Goal: Obtain resource: Download file/media

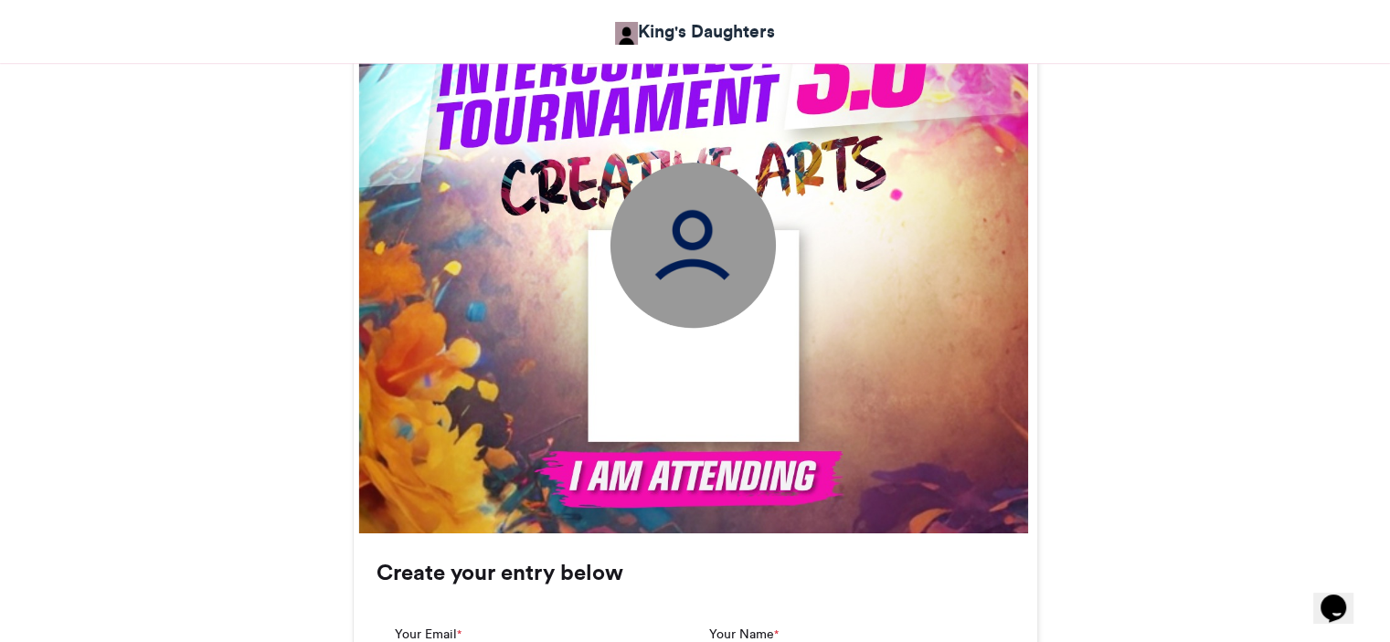
scroll to position [783, 0]
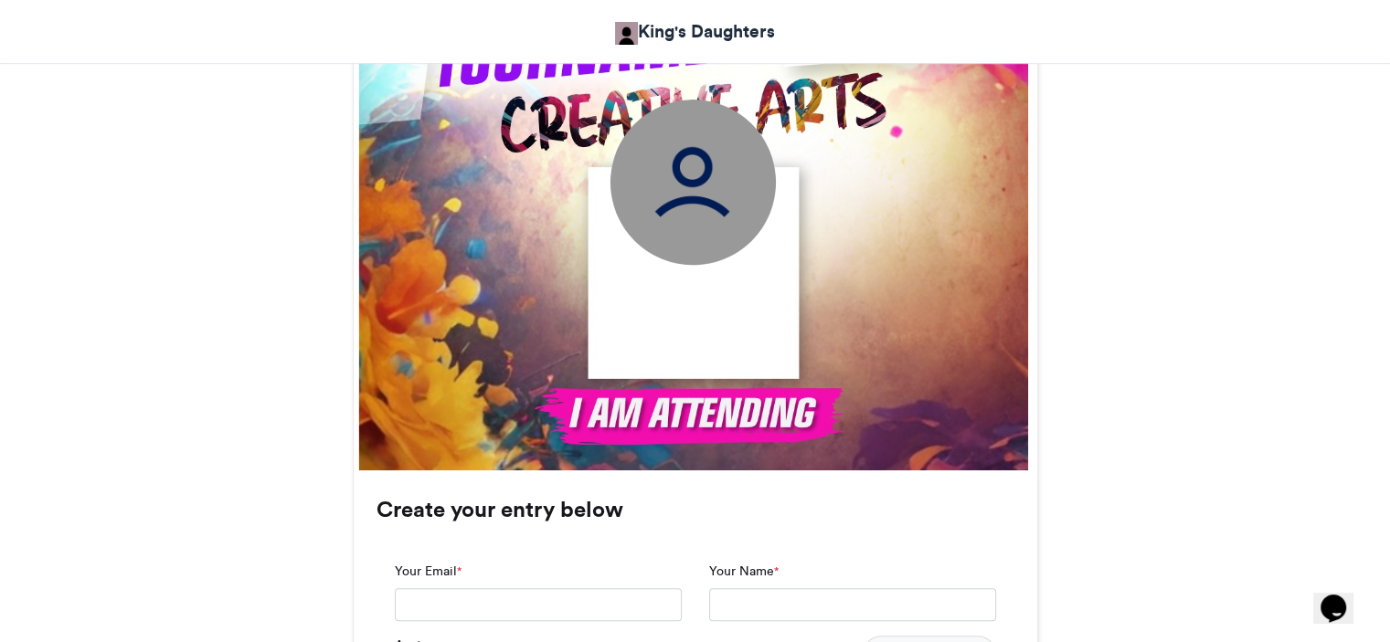
click at [693, 206] on img at bounding box center [691, 181] width 165 height 165
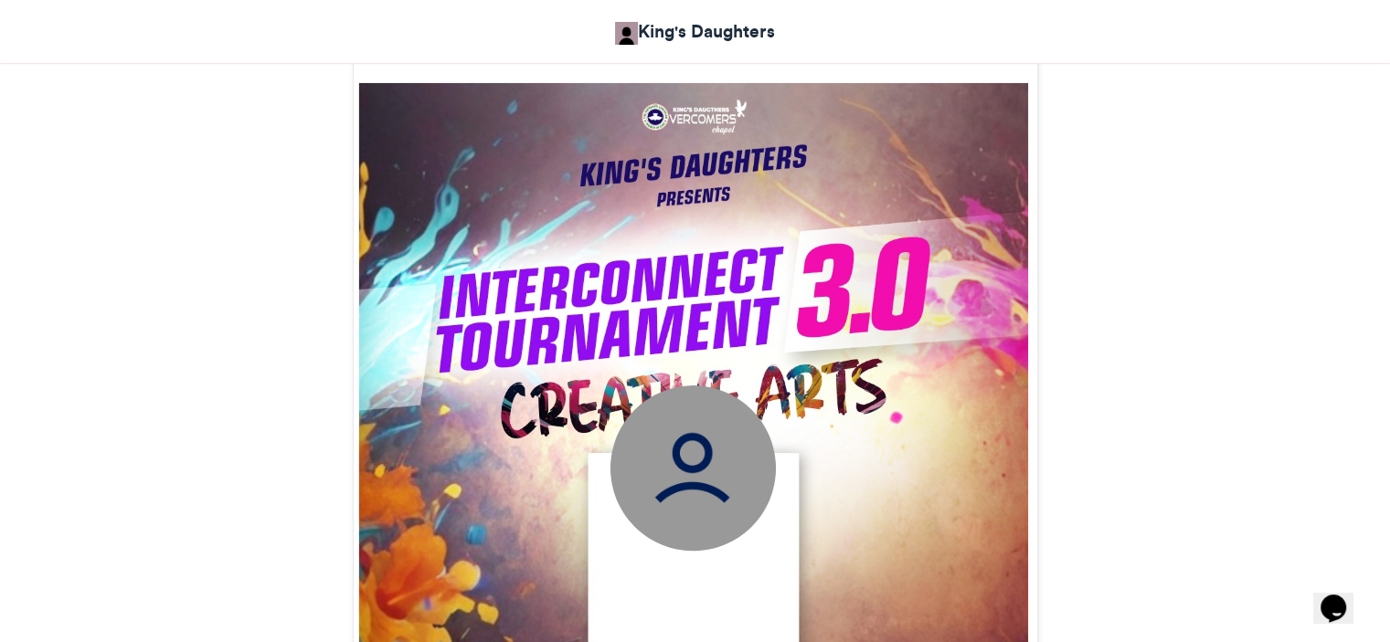
scroll to position [623, 0]
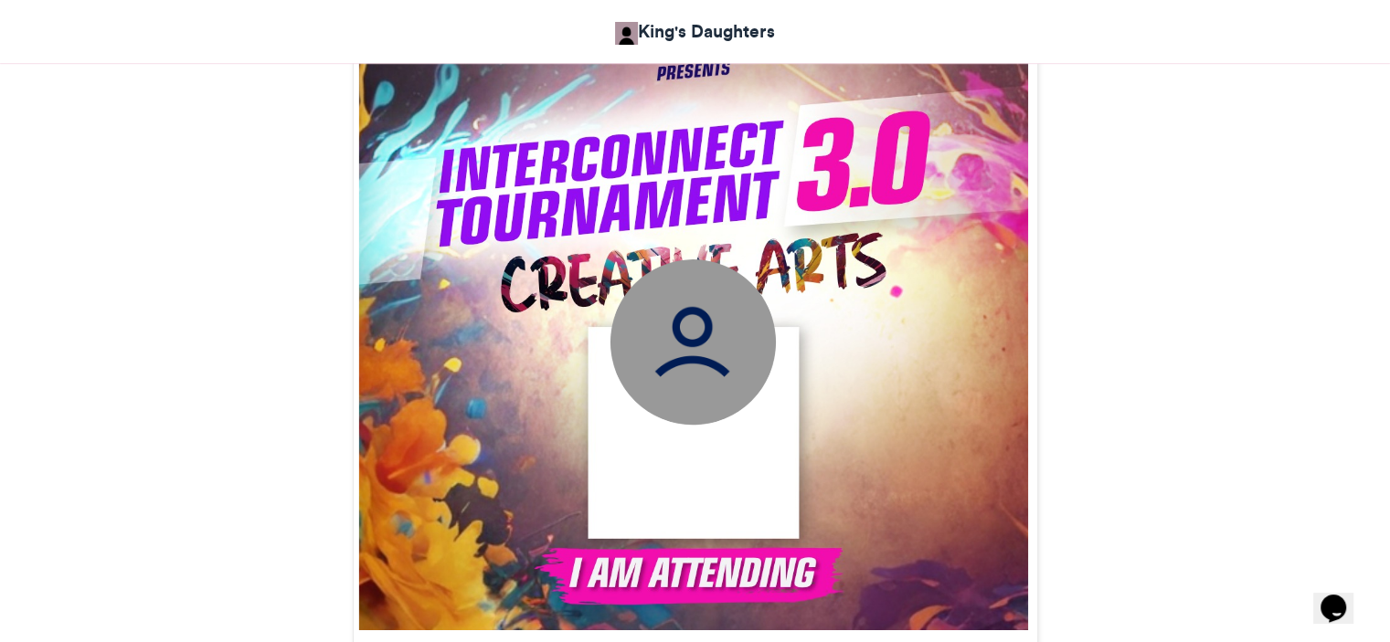
click at [696, 311] on img at bounding box center [691, 341] width 165 height 165
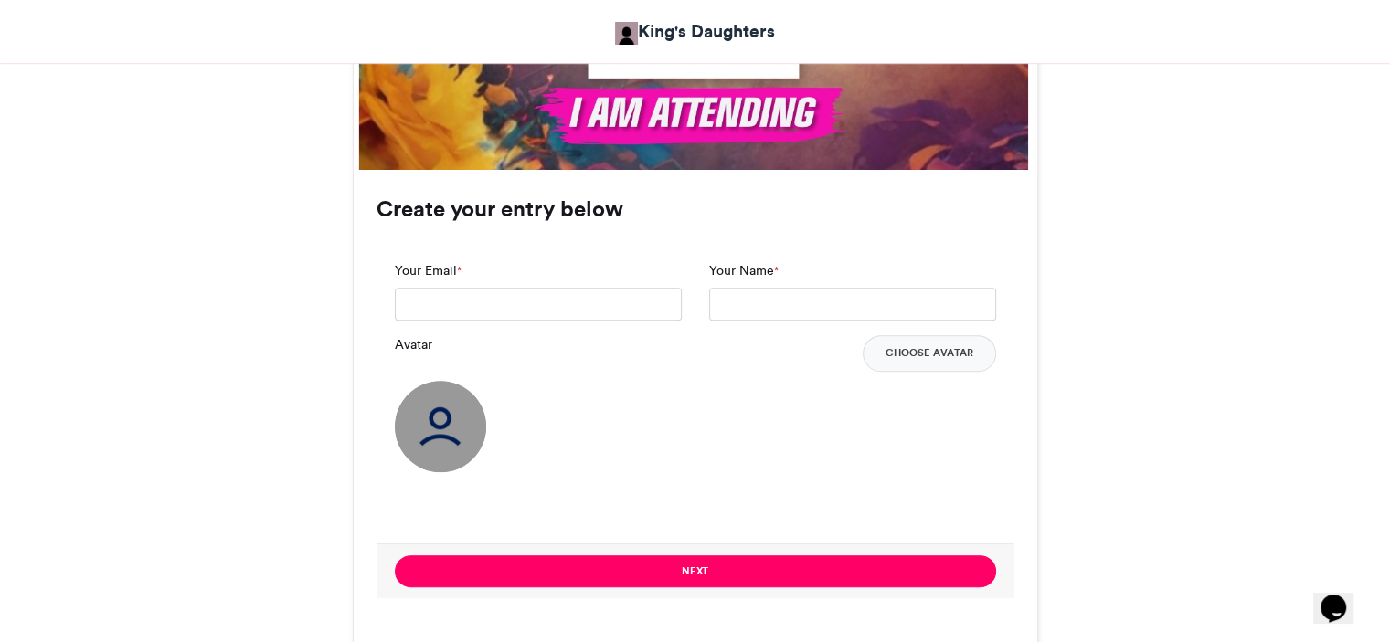
scroll to position [1132, 0]
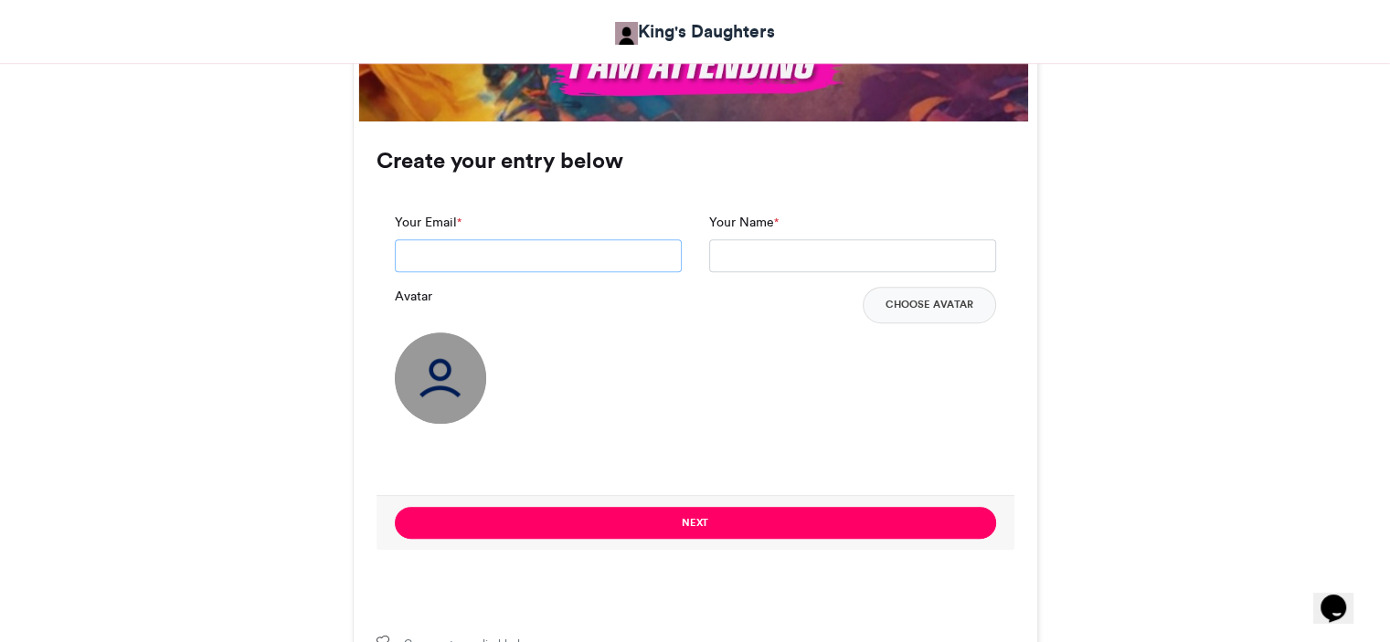
click at [483, 254] on input "Your Email *" at bounding box center [538, 255] width 287 height 33
type input "**********"
click at [768, 252] on input "Your Name *" at bounding box center [852, 255] width 287 height 33
type input "**********"
click at [439, 380] on img at bounding box center [440, 378] width 91 height 91
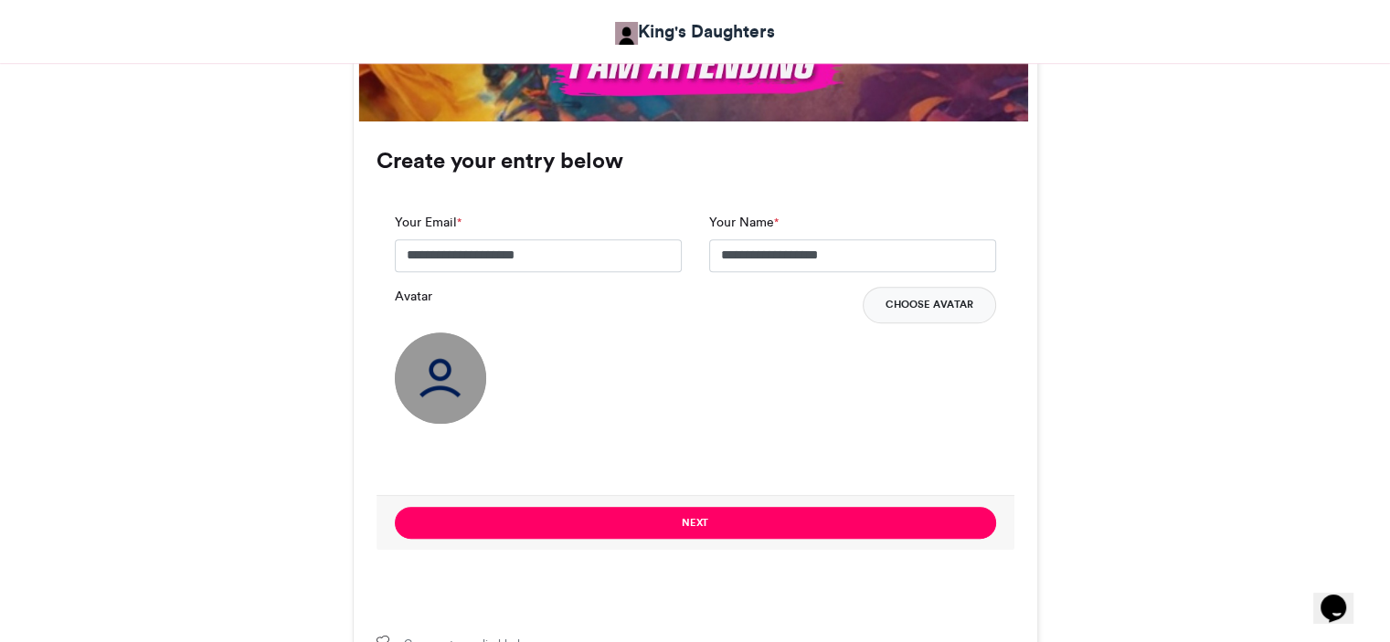
click at [943, 302] on button "Choose Avatar" at bounding box center [929, 305] width 133 height 37
click at [960, 297] on button "Choose Avatar" at bounding box center [929, 305] width 133 height 37
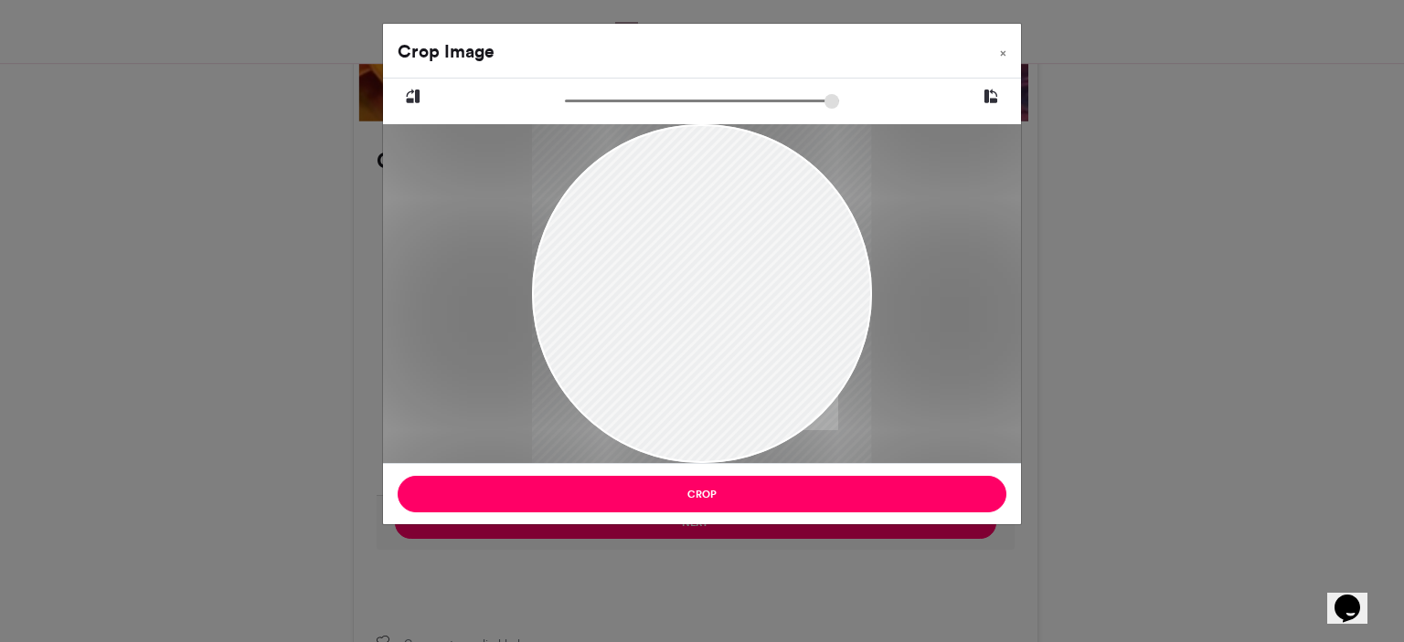
drag, startPoint x: 720, startPoint y: 379, endPoint x: 723, endPoint y: 408, distance: 28.5
click at [723, 408] on div at bounding box center [701, 322] width 339 height 452
drag, startPoint x: 1024, startPoint y: 90, endPoint x: 1031, endPoint y: 135, distance: 45.2
click at [1031, 135] on div "Crop Image × Crop" at bounding box center [702, 321] width 1404 height 642
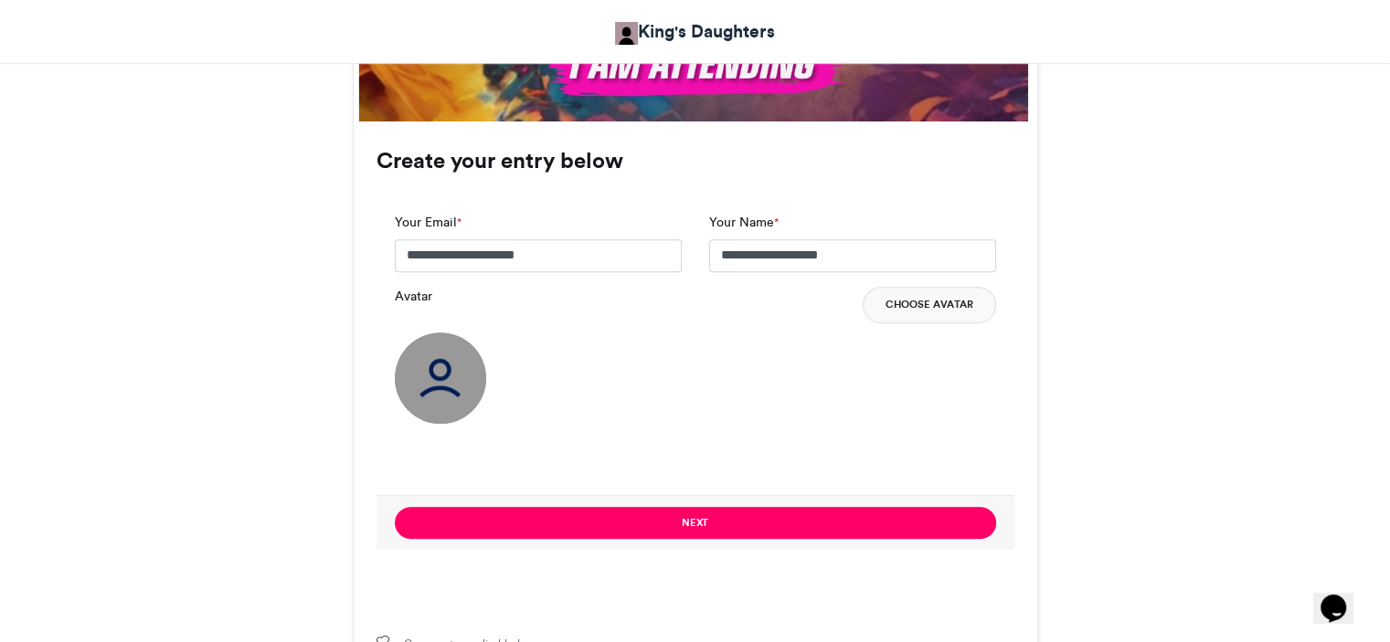
click at [928, 302] on button "Choose Avatar" at bounding box center [929, 305] width 133 height 37
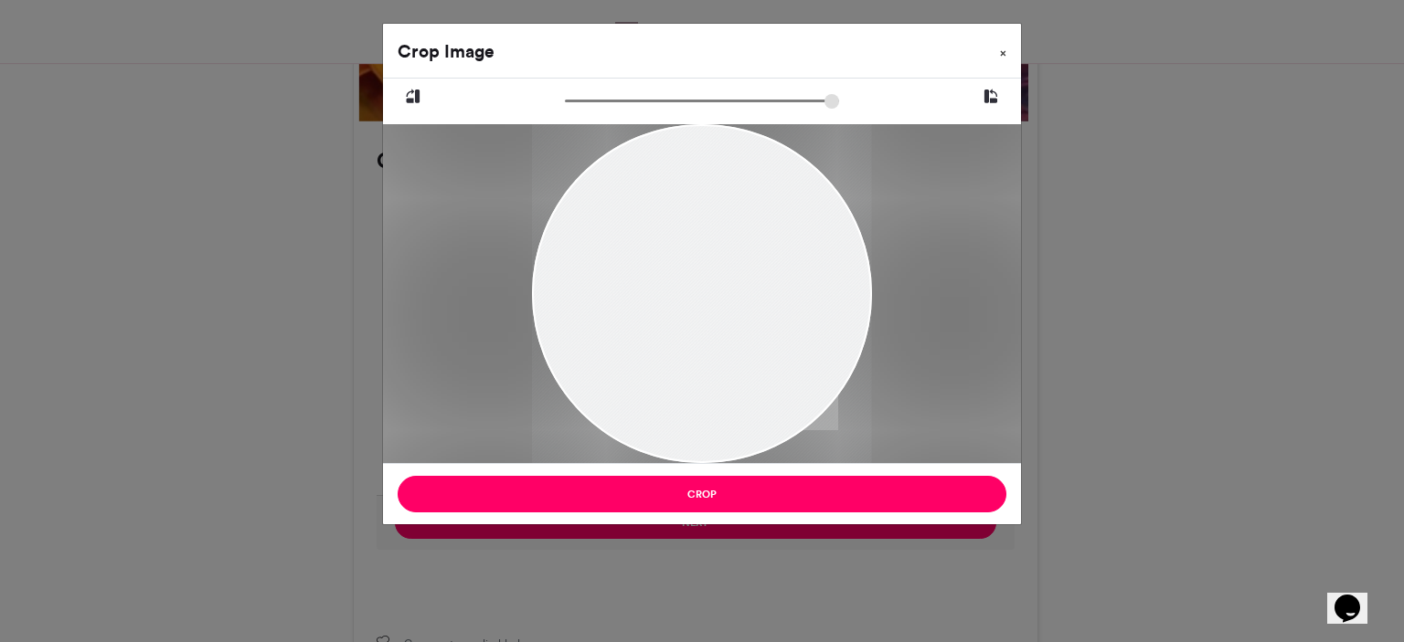
click at [1002, 56] on span "×" at bounding box center [1003, 53] width 6 height 11
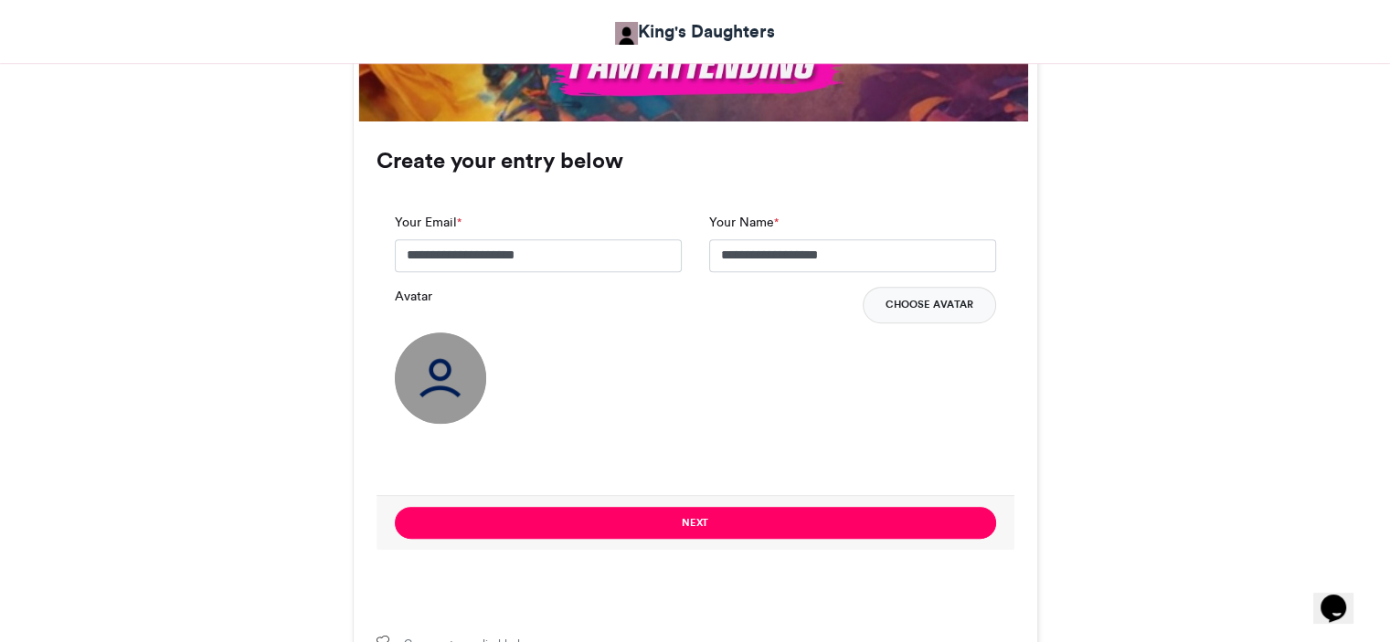
click at [917, 306] on button "Choose Avatar" at bounding box center [929, 305] width 133 height 37
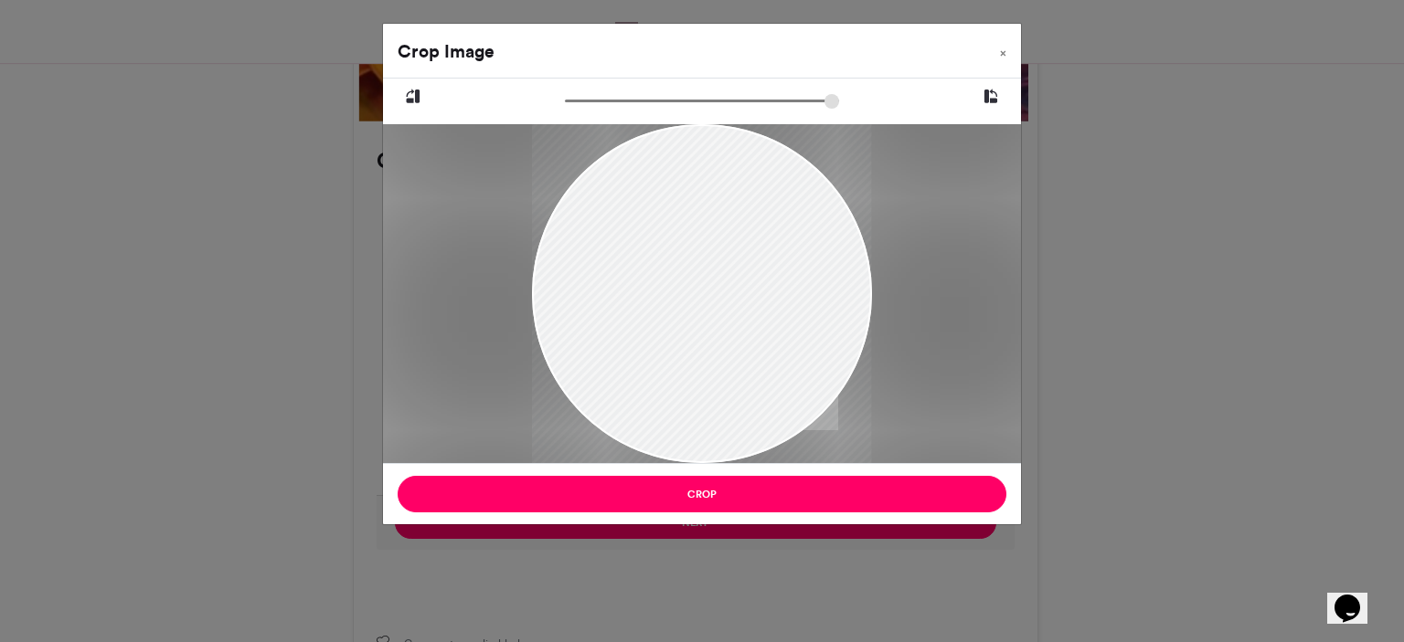
drag, startPoint x: 711, startPoint y: 351, endPoint x: 704, endPoint y: 386, distance: 35.5
click at [704, 386] on div at bounding box center [701, 328] width 339 height 452
drag, startPoint x: 1023, startPoint y: 91, endPoint x: 1044, endPoint y: 123, distance: 38.3
click at [1044, 123] on div "Crop Image × Crop" at bounding box center [702, 321] width 1404 height 642
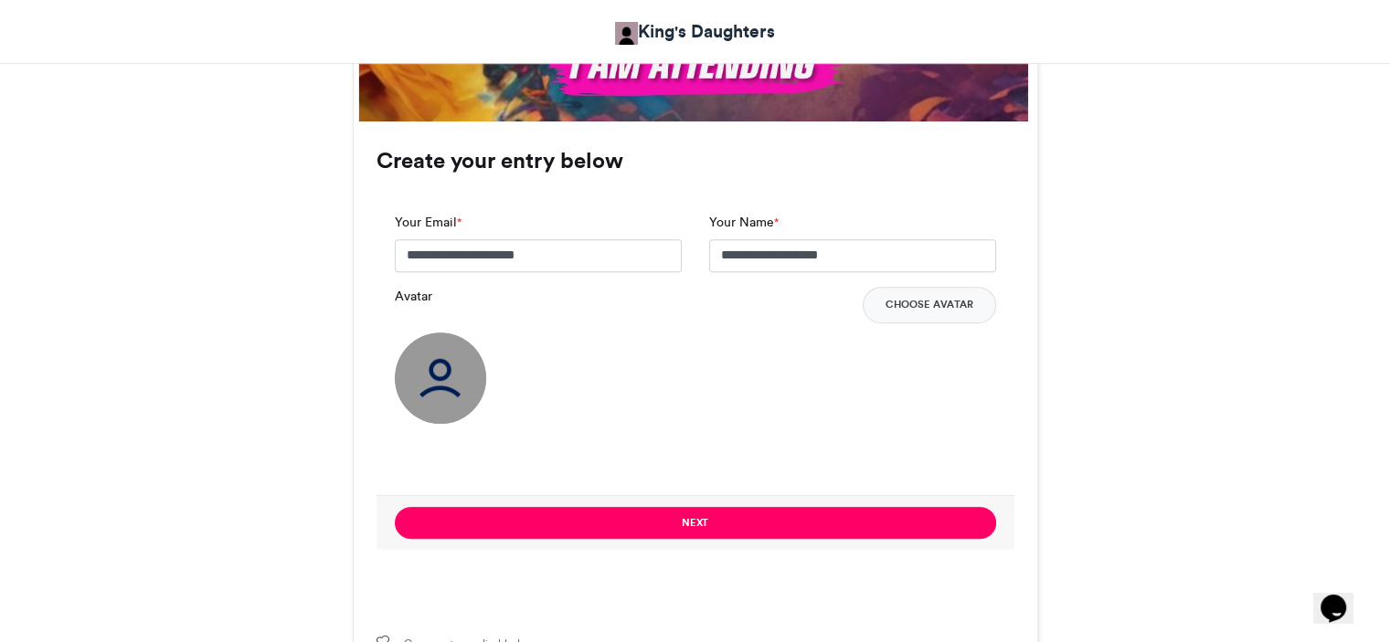
scroll to position [1199, 0]
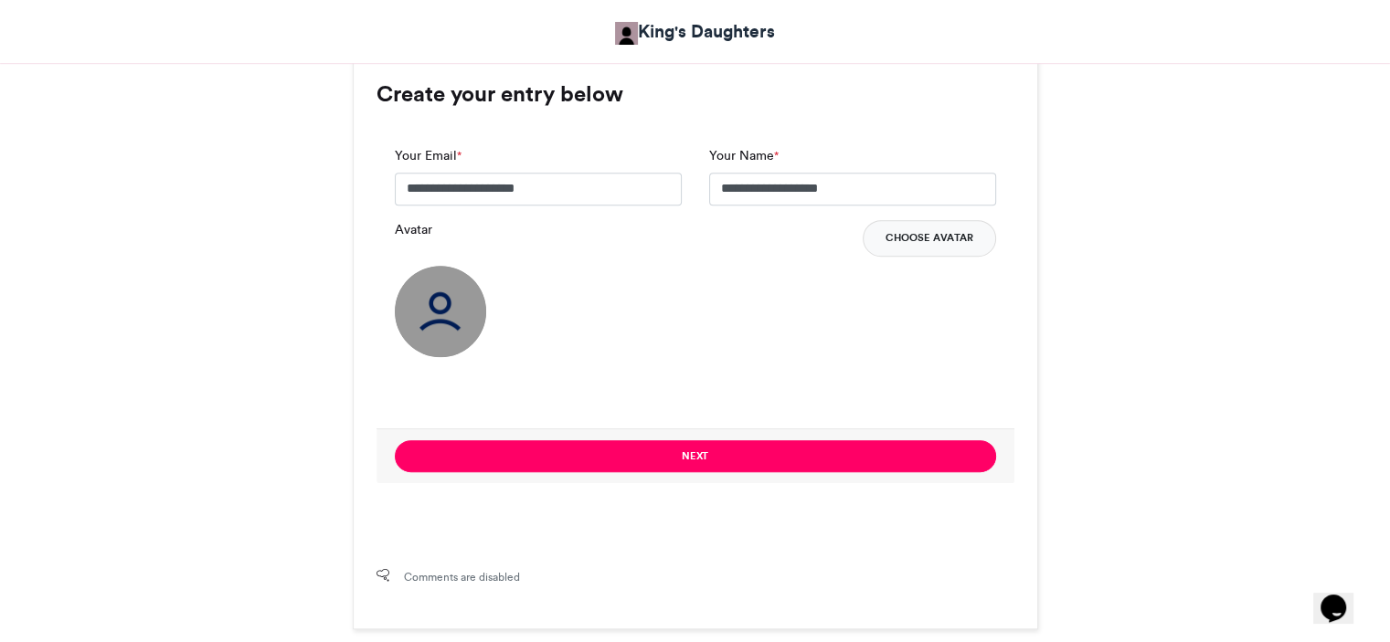
click at [926, 238] on button "Choose Avatar" at bounding box center [929, 238] width 133 height 37
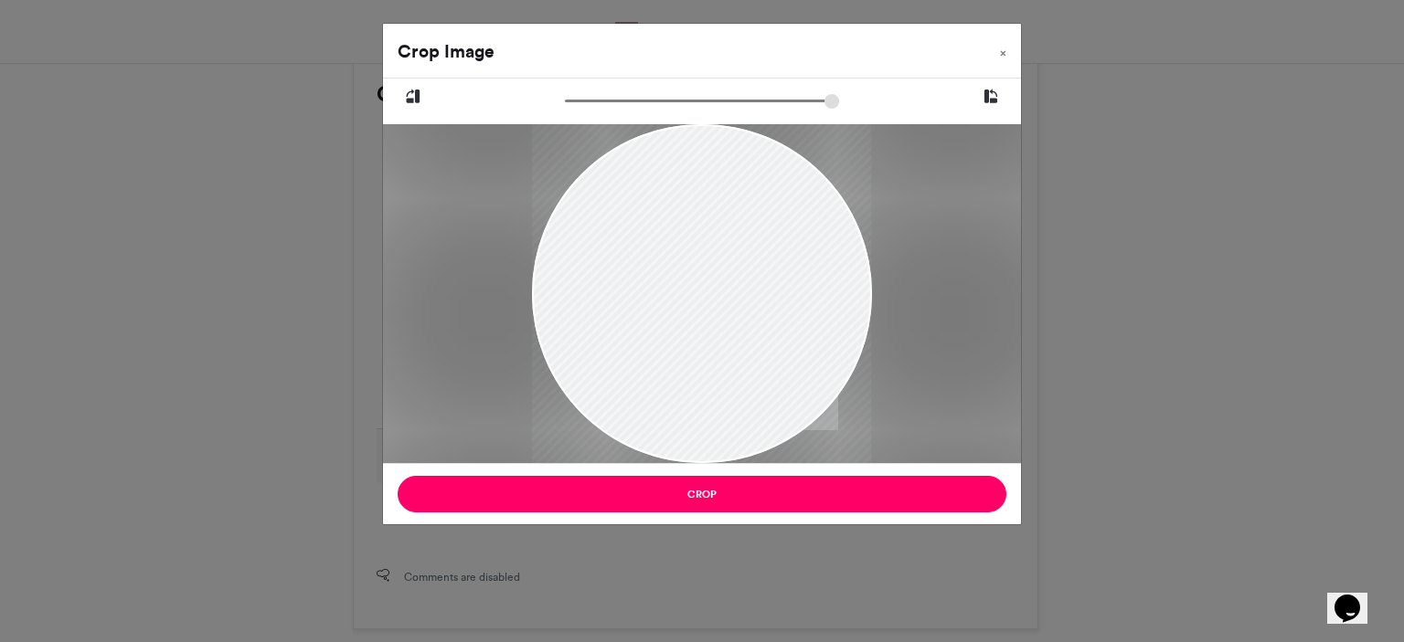
drag, startPoint x: 707, startPoint y: 277, endPoint x: 715, endPoint y: 306, distance: 30.4
click at [715, 306] on div at bounding box center [701, 323] width 339 height 452
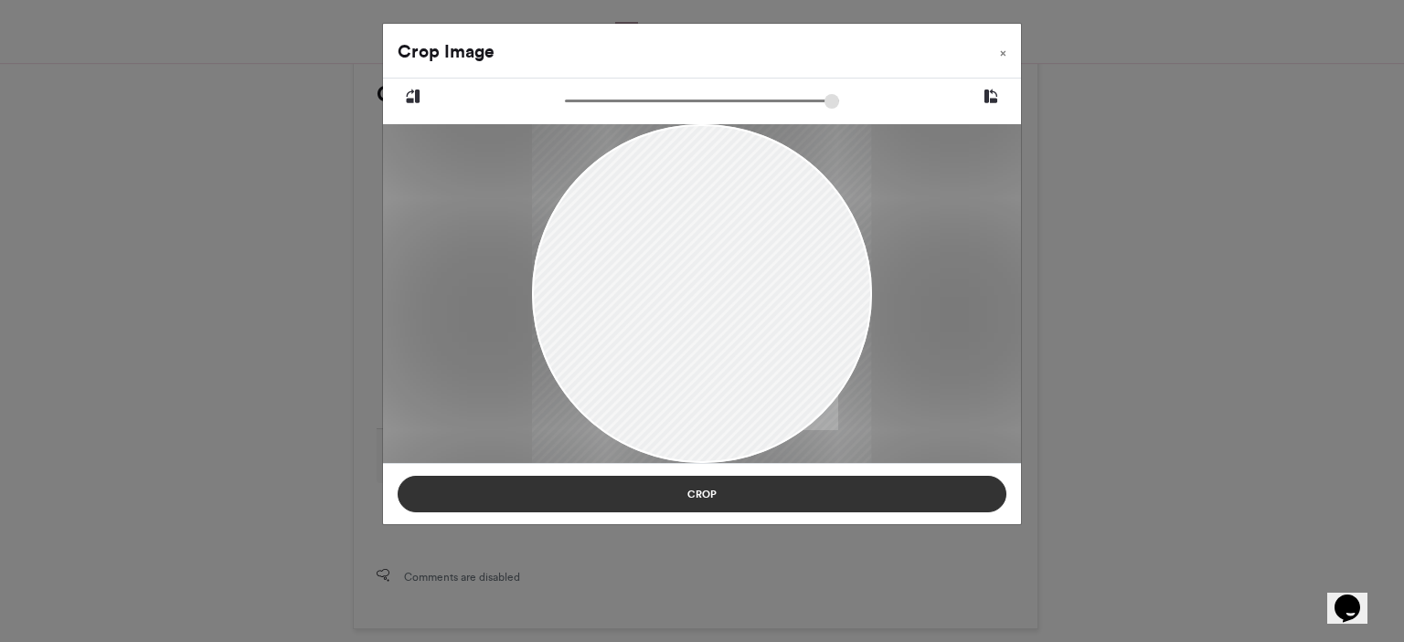
click at [694, 497] on button "Crop" at bounding box center [701, 494] width 609 height 37
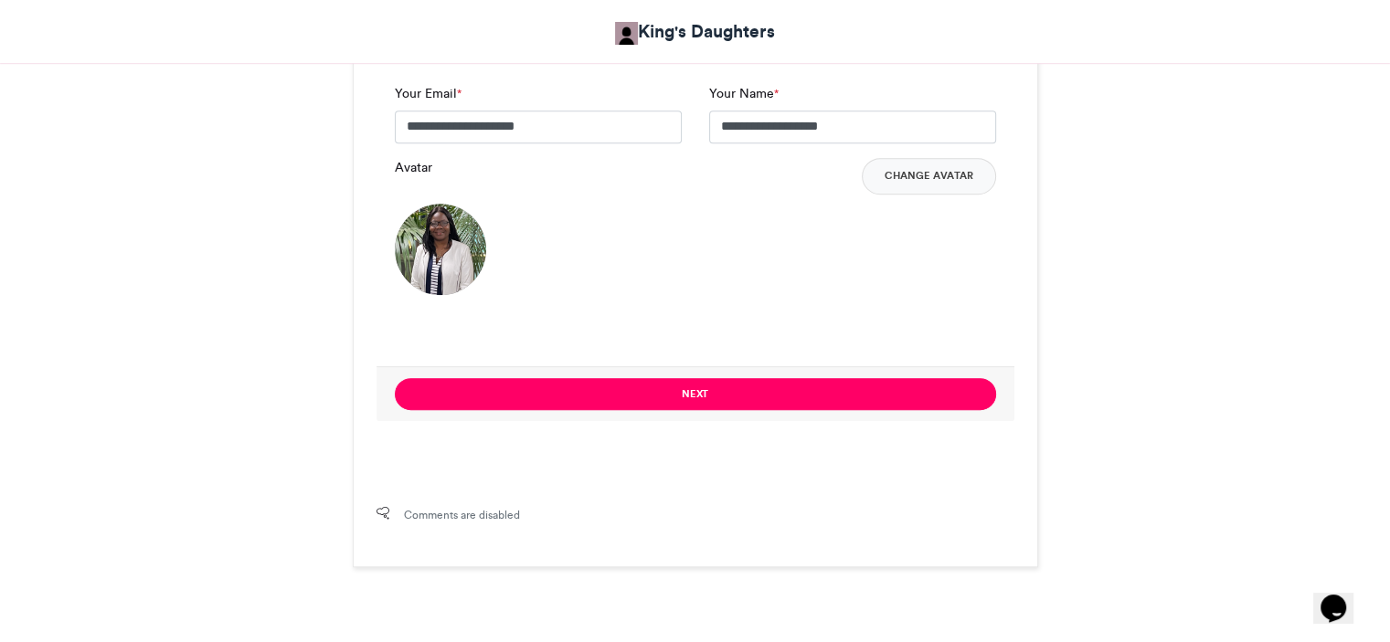
scroll to position [1270, 0]
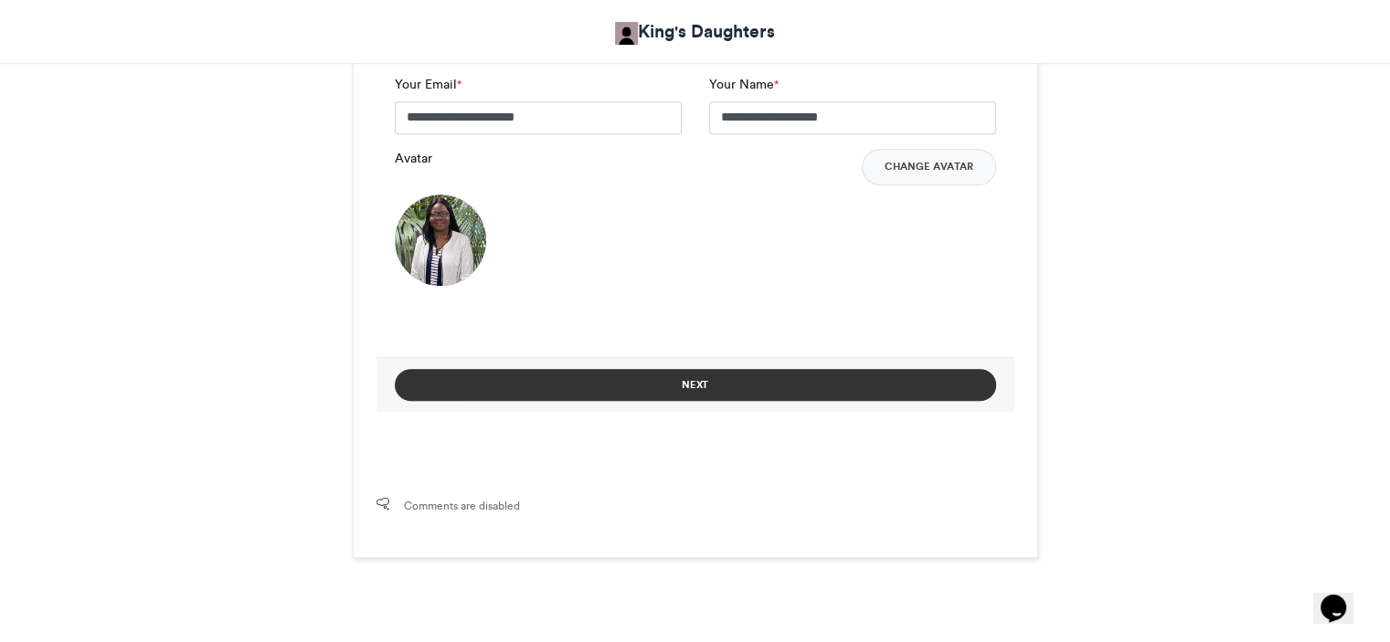
click at [705, 387] on button "Next" at bounding box center [695, 385] width 601 height 32
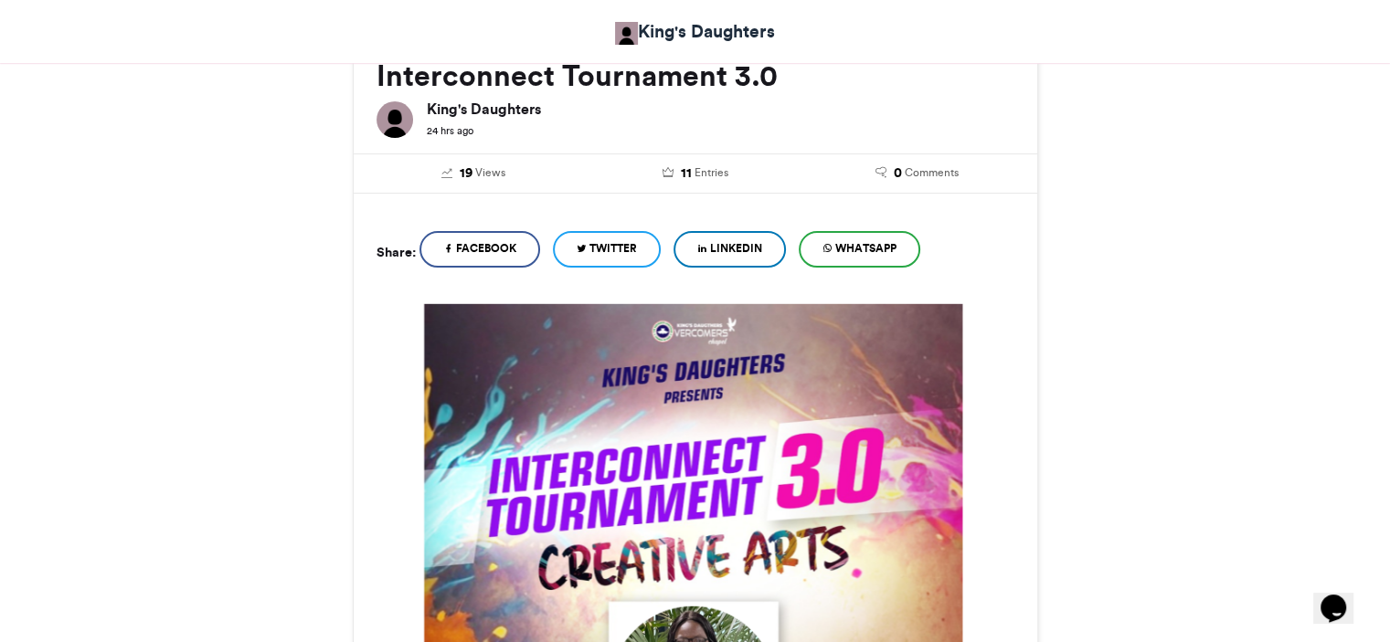
scroll to position [941, 0]
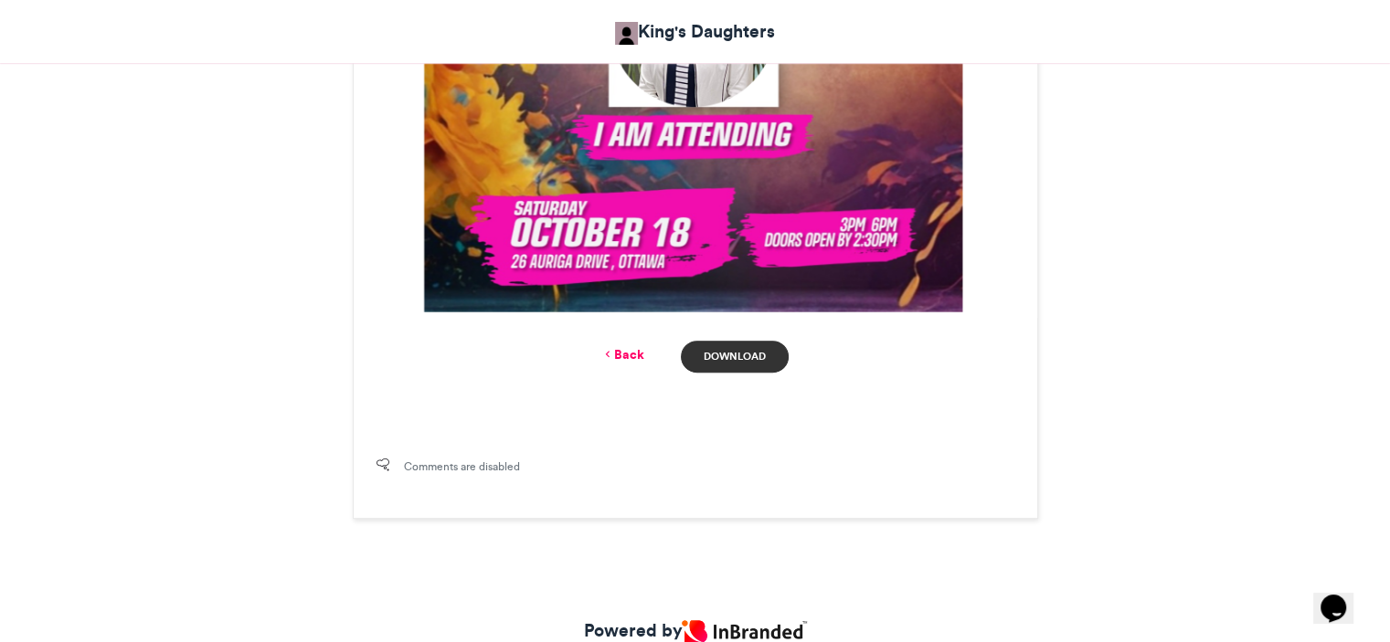
click at [750, 357] on link "Download" at bounding box center [734, 357] width 107 height 32
